Goal: Information Seeking & Learning: Find specific fact

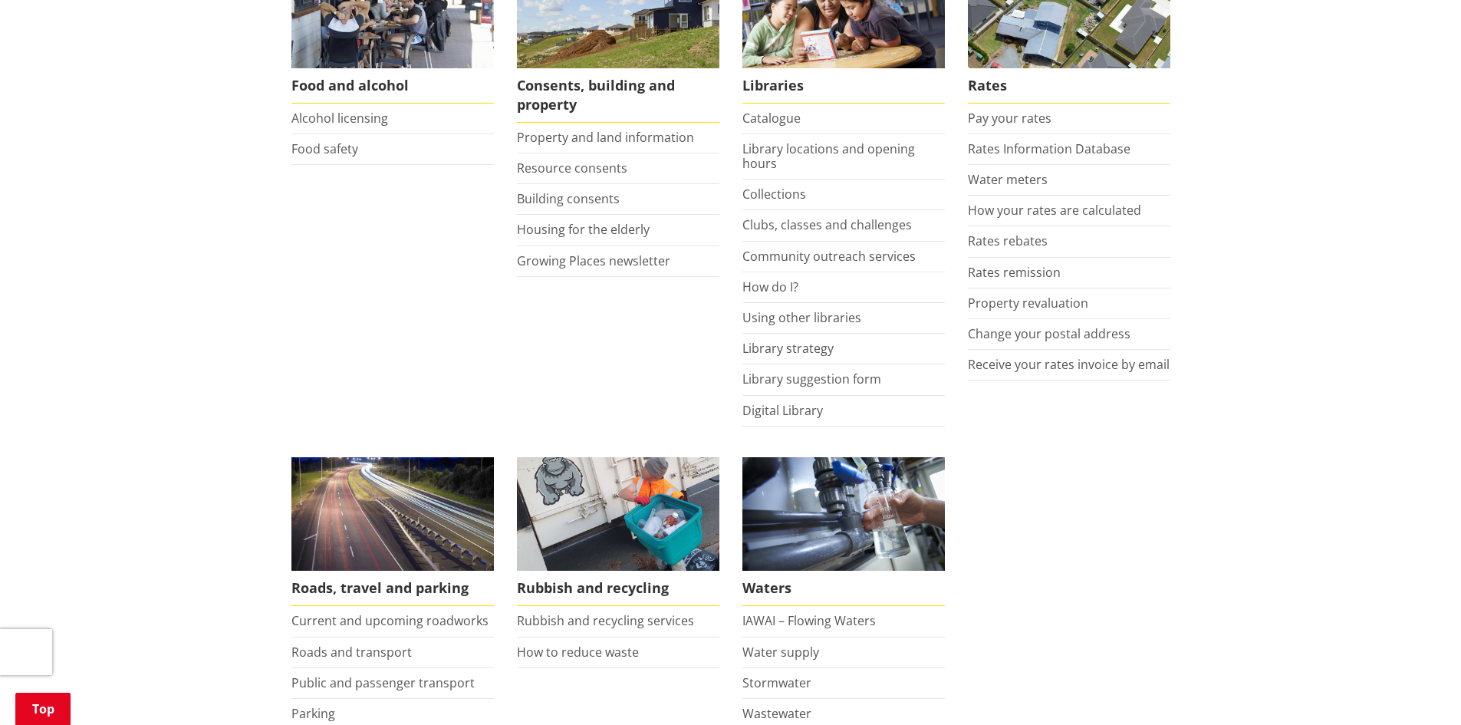
scroll to position [460, 0]
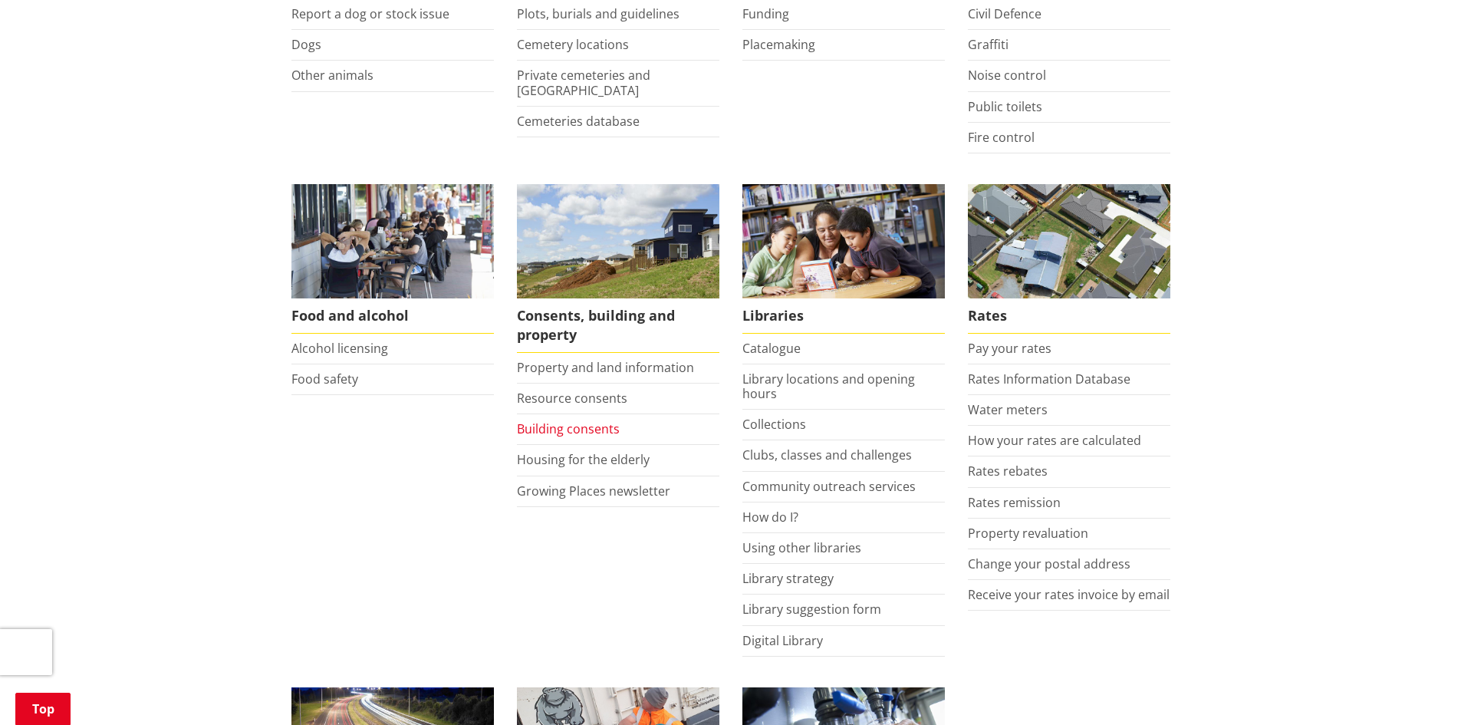
click at [545, 430] on link "Building consents" at bounding box center [568, 428] width 103 height 17
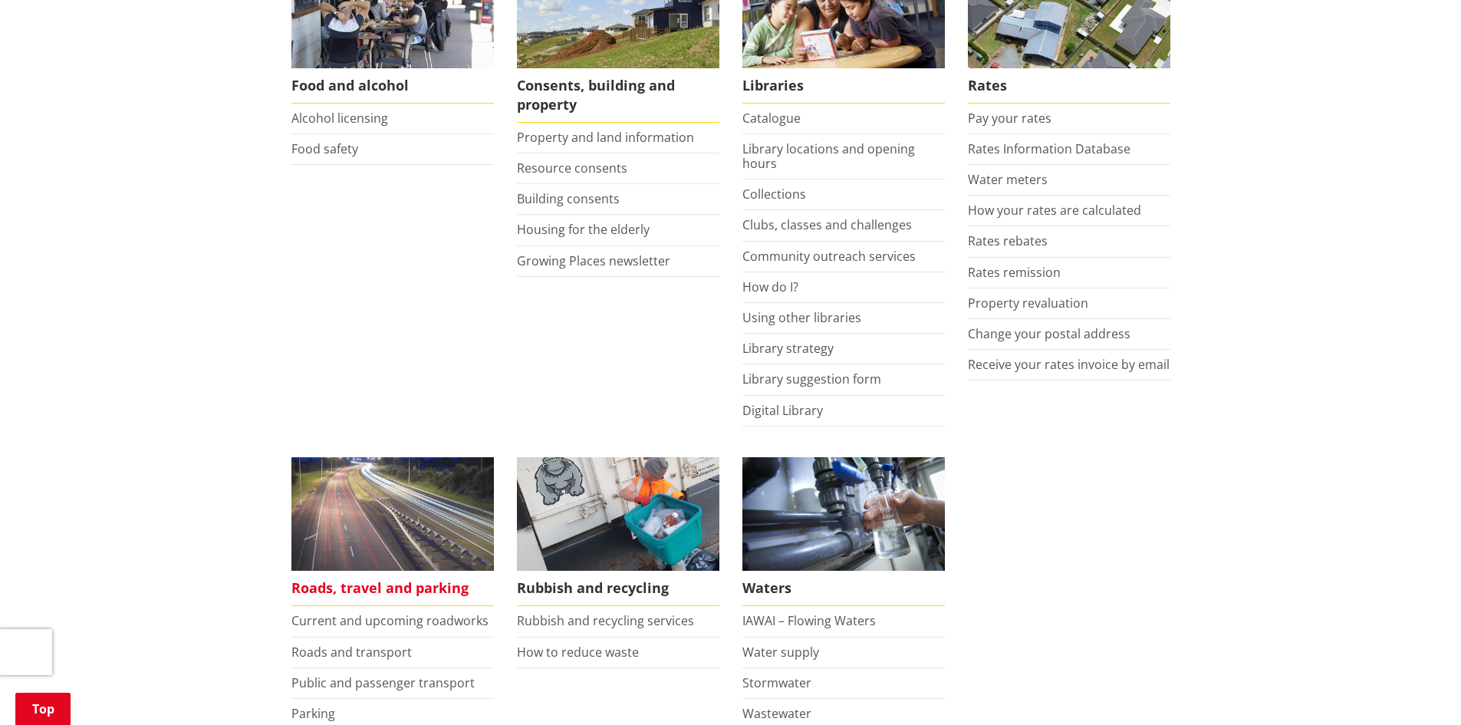
scroll to position [997, 0]
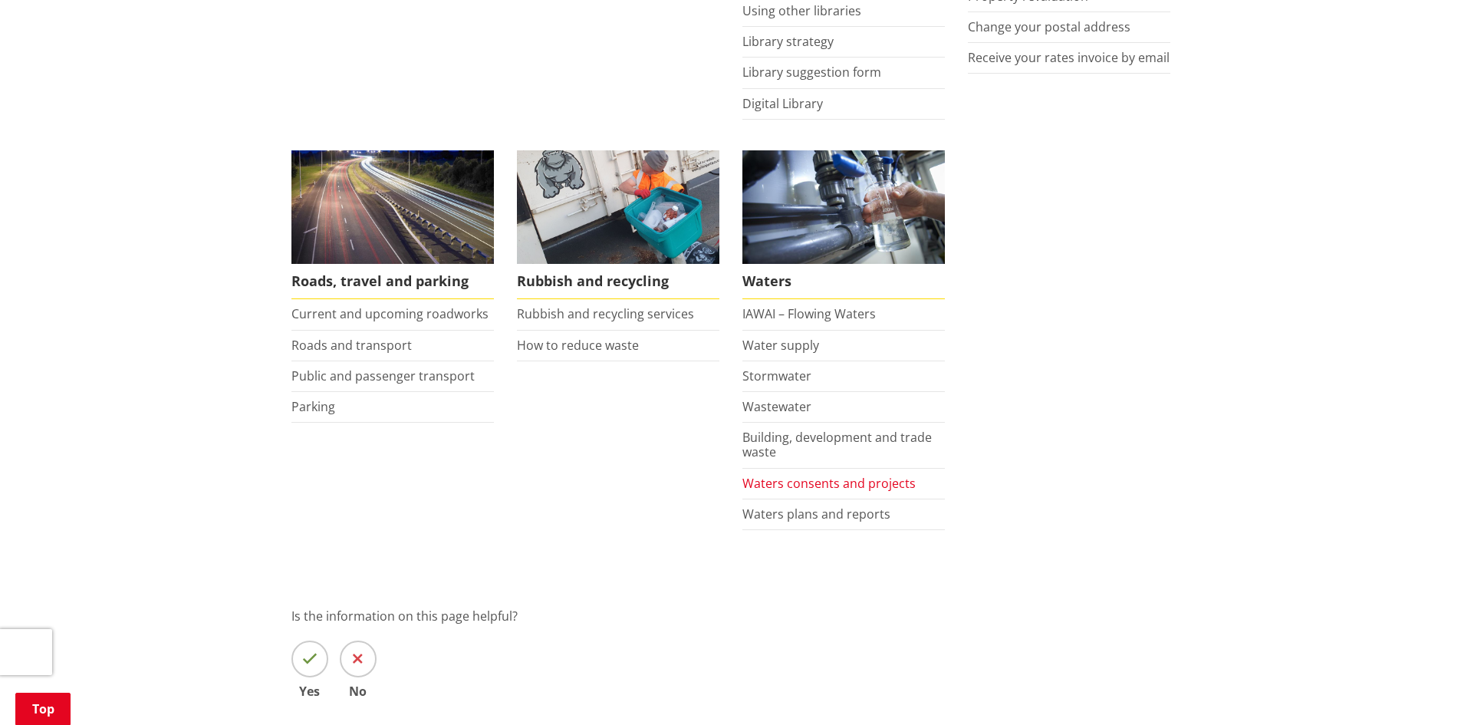
click at [819, 483] on link "Waters consents and projects" at bounding box center [828, 483] width 173 height 17
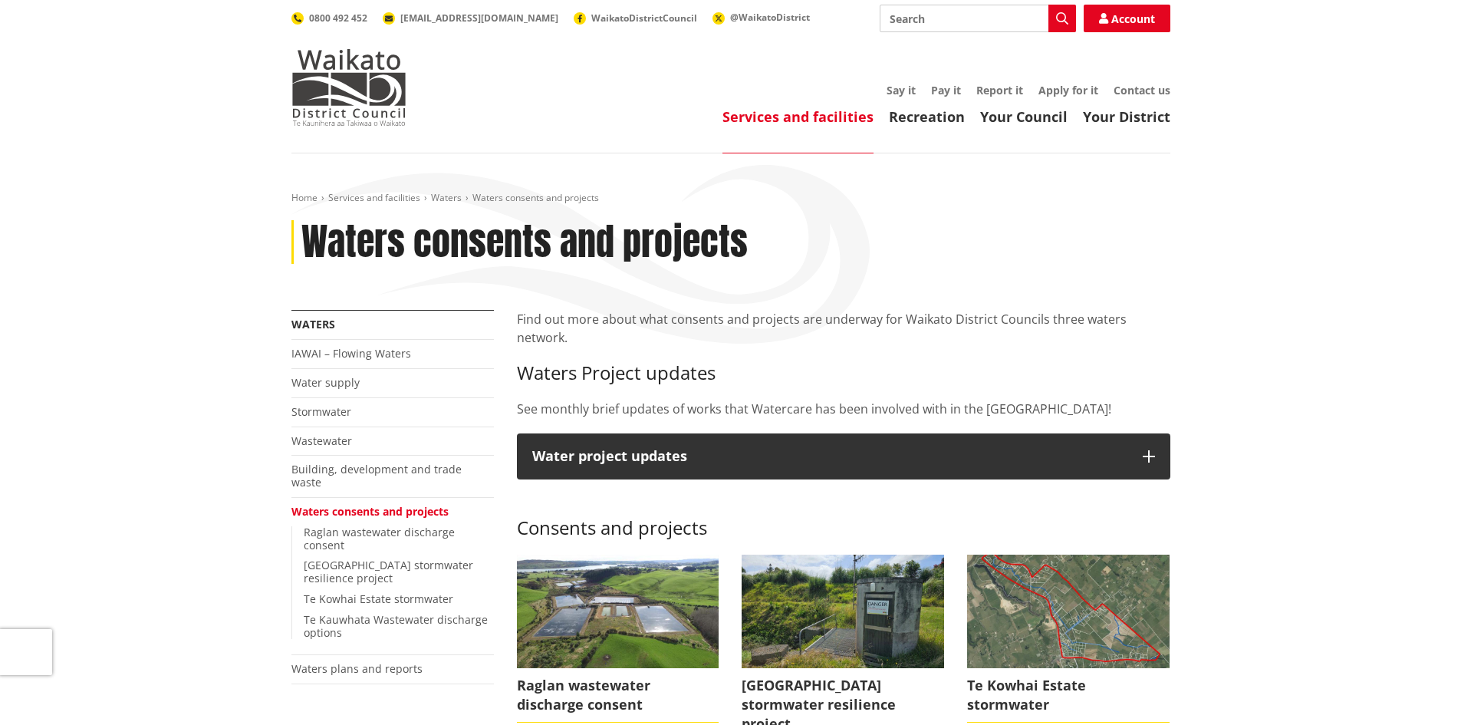
click at [894, 21] on input "Search" at bounding box center [978, 19] width 196 height 28
type input "spa pool fencing"
